Goal: Task Accomplishment & Management: Use online tool/utility

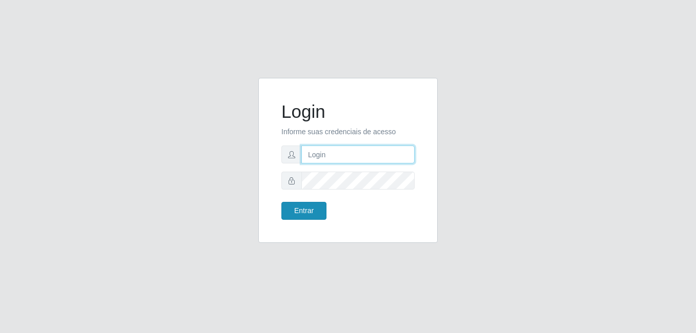
type input "Raissa@B9"
click at [304, 212] on button "Entrar" at bounding box center [303, 211] width 45 height 18
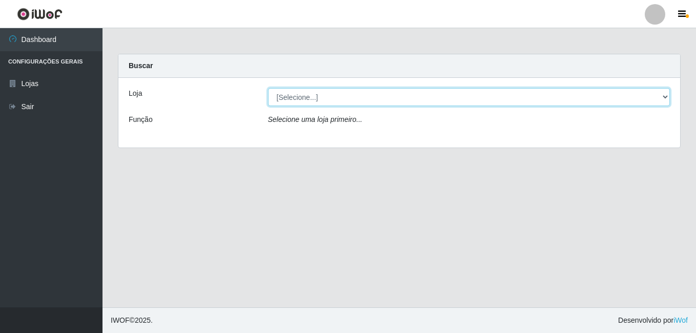
click at [656, 98] on select "[Selecione...] Bemais Supermercados - B9 Bessa" at bounding box center [469, 97] width 402 height 18
click at [268, 88] on select "[Selecione...] Bemais Supermercados - B9 Bessa" at bounding box center [469, 97] width 402 height 18
click at [668, 97] on select "[Selecione...] Bemais Supermercados - B9 Bessa" at bounding box center [469, 97] width 402 height 18
select select "410"
click at [268, 88] on select "[Selecione...] Bemais Supermercados - B9 Bessa" at bounding box center [469, 97] width 402 height 18
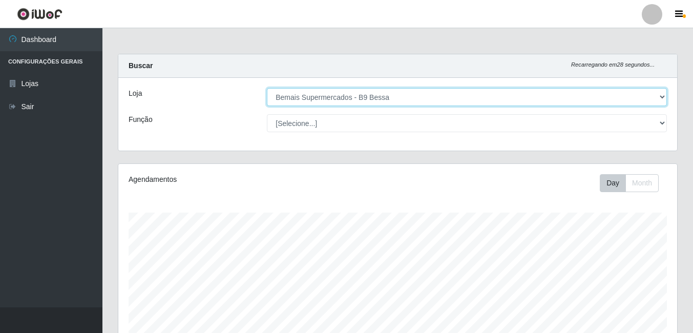
scroll to position [213, 559]
